Goal: Find specific page/section: Find specific page/section

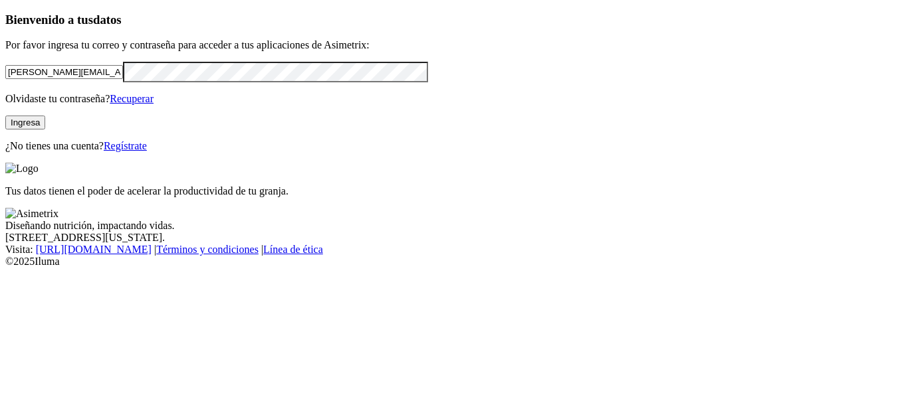
click input "submit" at bounding box center [0, 0] width 0 height 0
